Goal: Task Accomplishment & Management: Manage account settings

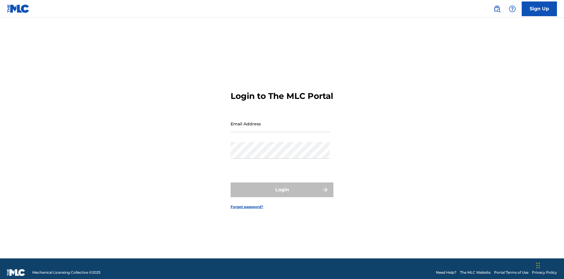
scroll to position [8, 0]
click at [280, 121] on input "Email Address" at bounding box center [280, 123] width 99 height 17
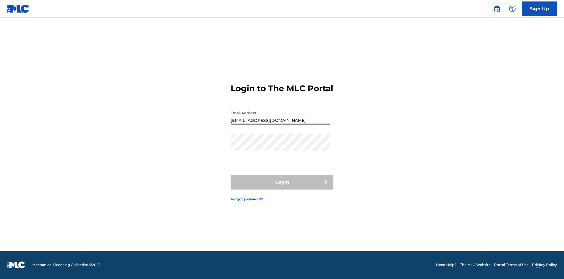
type input "[EMAIL_ADDRESS][DOMAIN_NAME]"
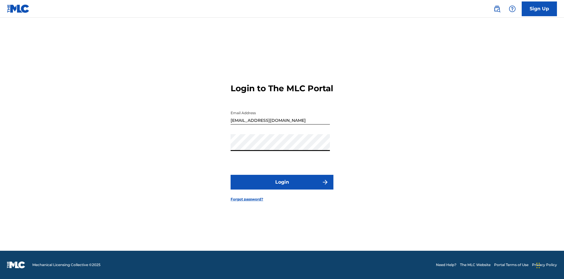
click at [282, 187] on button "Login" at bounding box center [282, 182] width 103 height 15
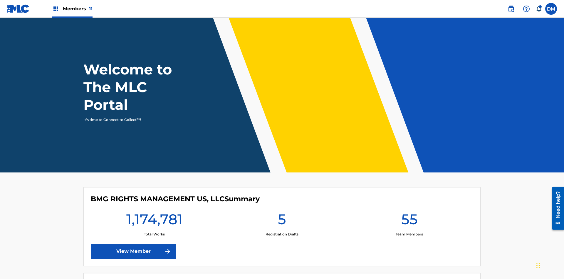
scroll to position [25, 0]
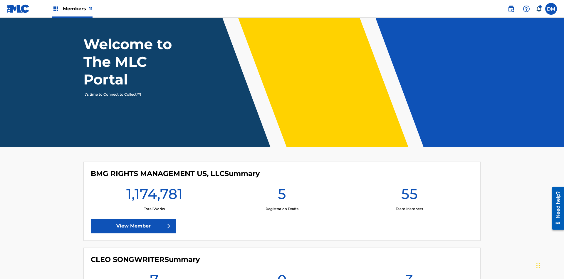
click at [72, 9] on span "Members 11" at bounding box center [78, 8] width 30 height 7
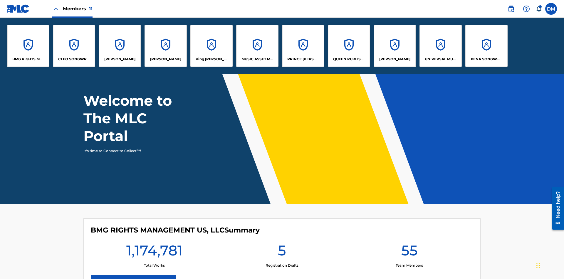
scroll to position [0, 0]
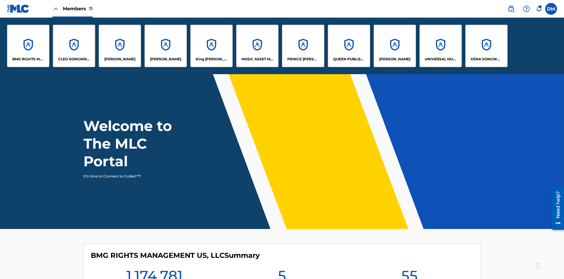
click at [211, 59] on p "King [PERSON_NAME]" at bounding box center [212, 58] width 32 height 5
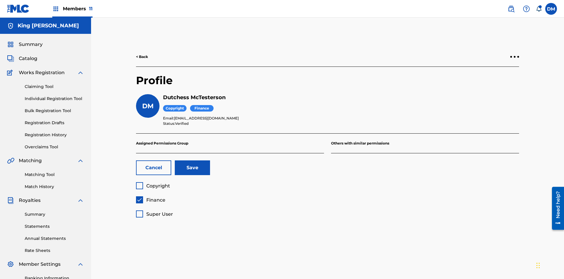
click at [150, 197] on span "Finance" at bounding box center [155, 200] width 19 height 6
click at [154, 211] on span "Super User" at bounding box center [159, 214] width 27 height 6
click at [193, 160] on button "Save" at bounding box center [192, 167] width 35 height 15
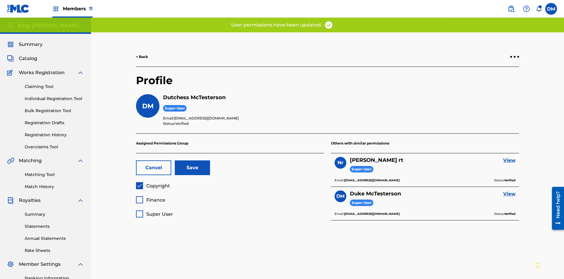
click at [150, 197] on span "Finance" at bounding box center [155, 200] width 19 height 6
click at [193, 160] on button "Save" at bounding box center [192, 167] width 35 height 15
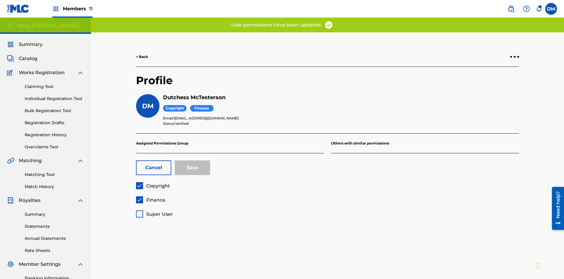
click at [150, 197] on span "Finance" at bounding box center [155, 200] width 19 height 6
click at [193, 160] on button "Save" at bounding box center [192, 167] width 35 height 15
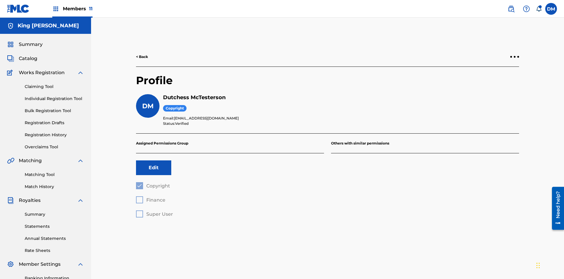
click at [154, 160] on button "Edit" at bounding box center [153, 167] width 35 height 15
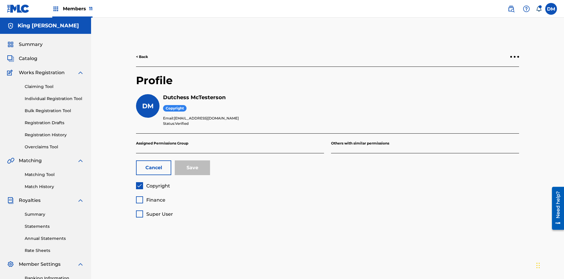
click at [153, 183] on span "Copyright" at bounding box center [158, 186] width 24 height 6
click at [150, 197] on span "Finance" at bounding box center [155, 200] width 19 height 6
click at [193, 160] on button "Save" at bounding box center [192, 167] width 35 height 15
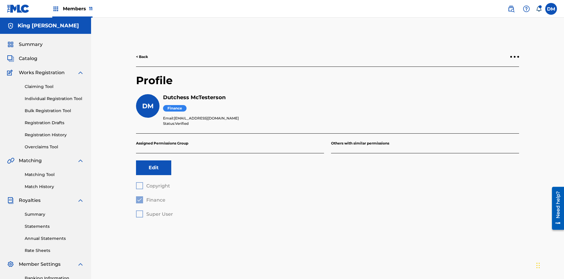
click at [154, 160] on button "Edit" at bounding box center [153, 167] width 35 height 15
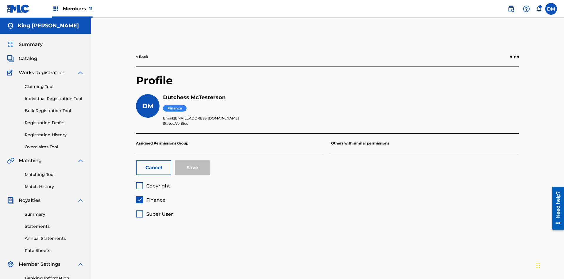
click at [150, 197] on span "Finance" at bounding box center [155, 200] width 19 height 6
click at [154, 211] on span "Super User" at bounding box center [159, 214] width 27 height 6
click at [193, 160] on button "Save" at bounding box center [192, 167] width 35 height 15
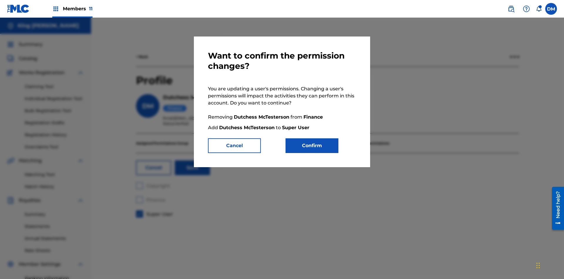
click at [312, 145] on button "Confirm" at bounding box center [312, 145] width 53 height 15
